Goal: Task Accomplishment & Management: Manage account settings

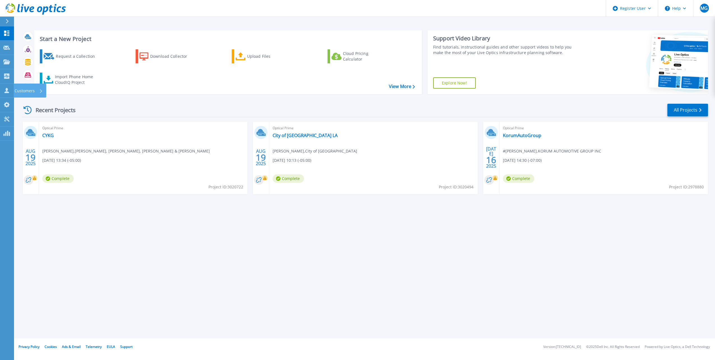
click at [33, 88] on p "Customers" at bounding box center [25, 90] width 20 height 15
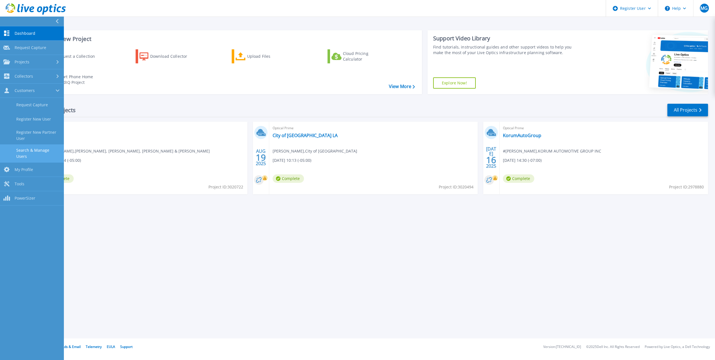
click at [53, 150] on link "Search & Manage Users" at bounding box center [32, 153] width 64 height 18
